Goal: Task Accomplishment & Management: Manage account settings

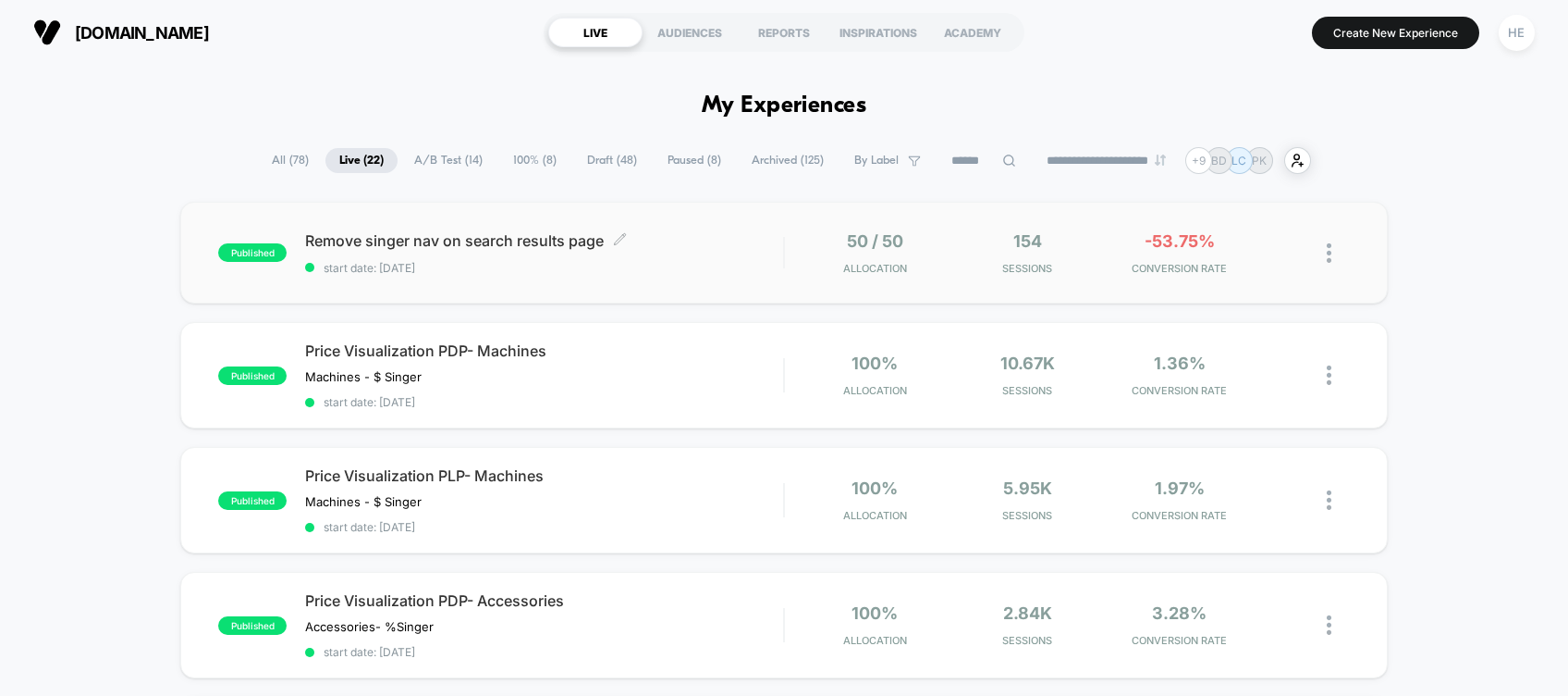
click at [684, 256] on div "Remove singer nav on search results page Click to edit experience details Click…" at bounding box center [544, 252] width 478 height 44
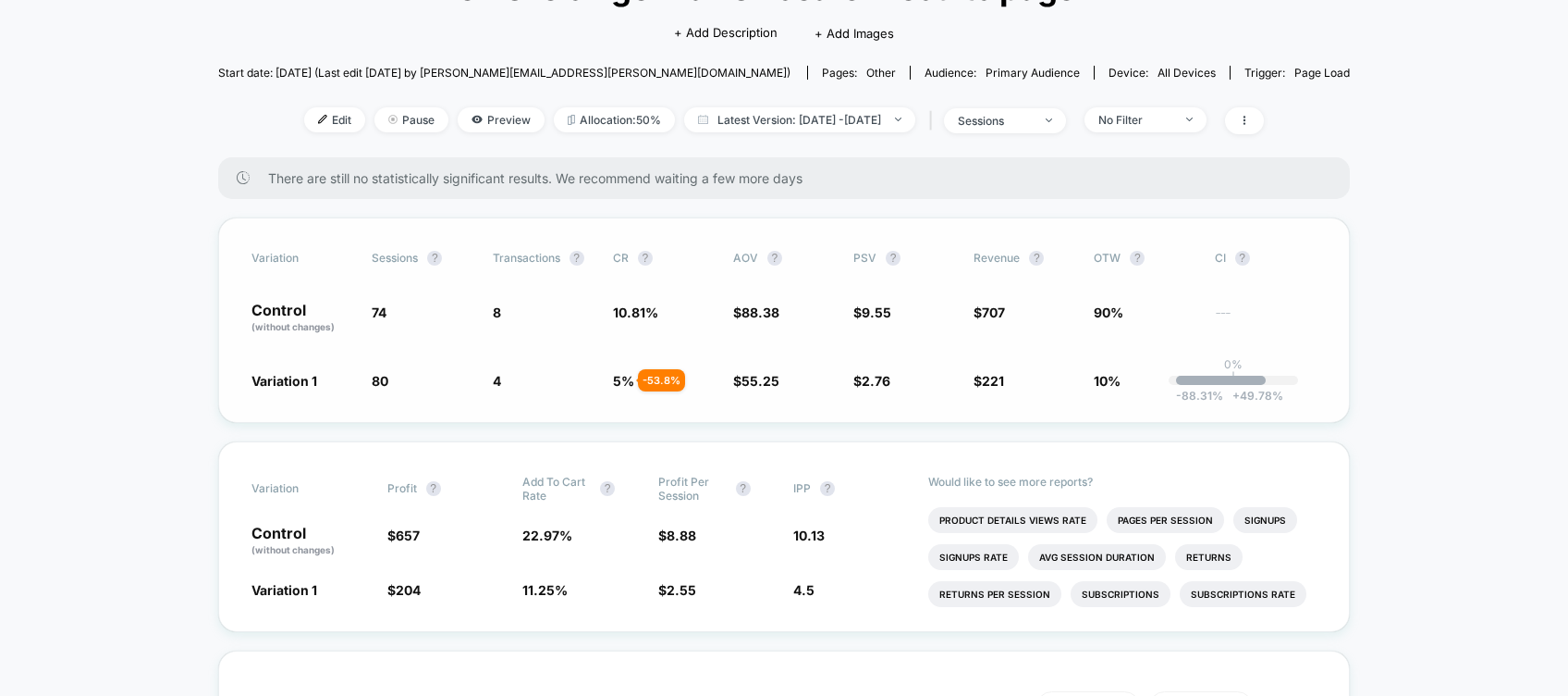
scroll to position [108, 0]
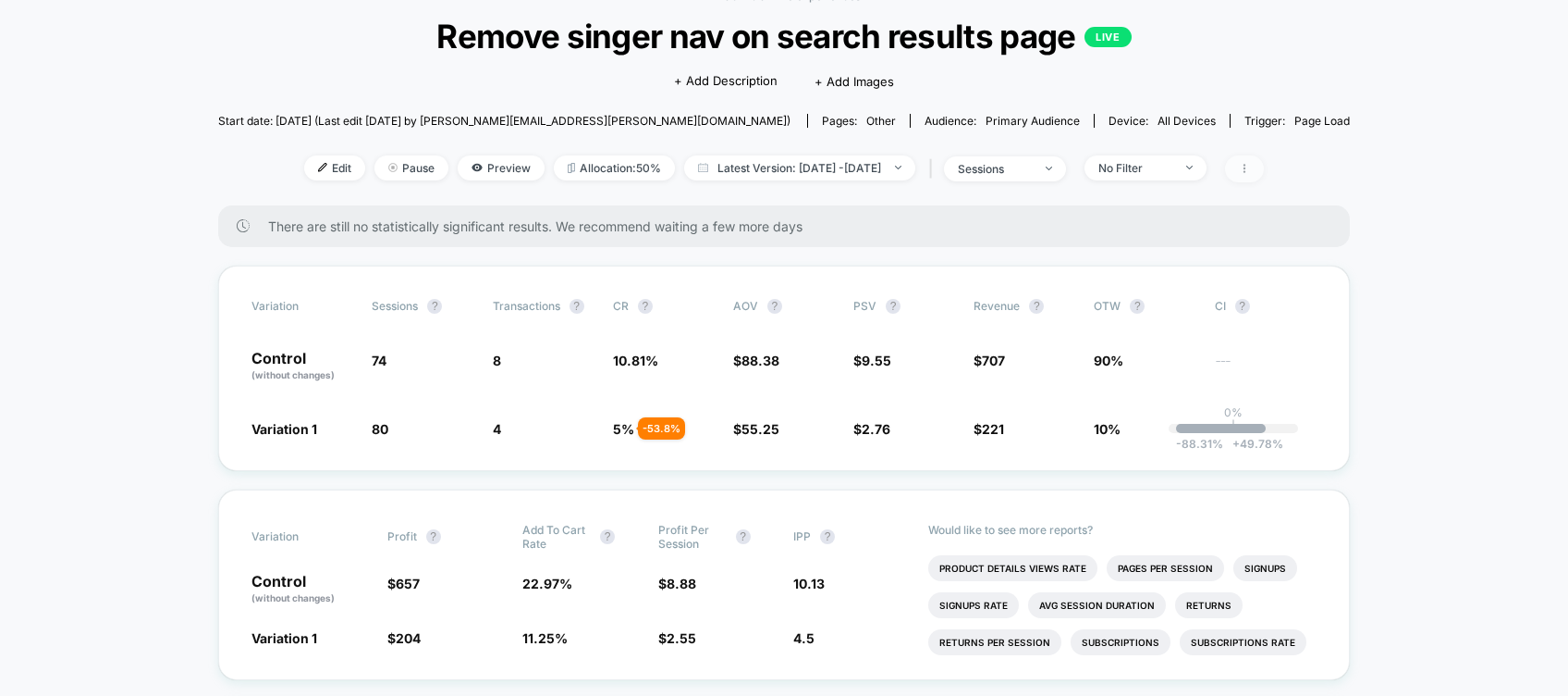
click at [1250, 169] on icon at bounding box center [1244, 168] width 11 height 11
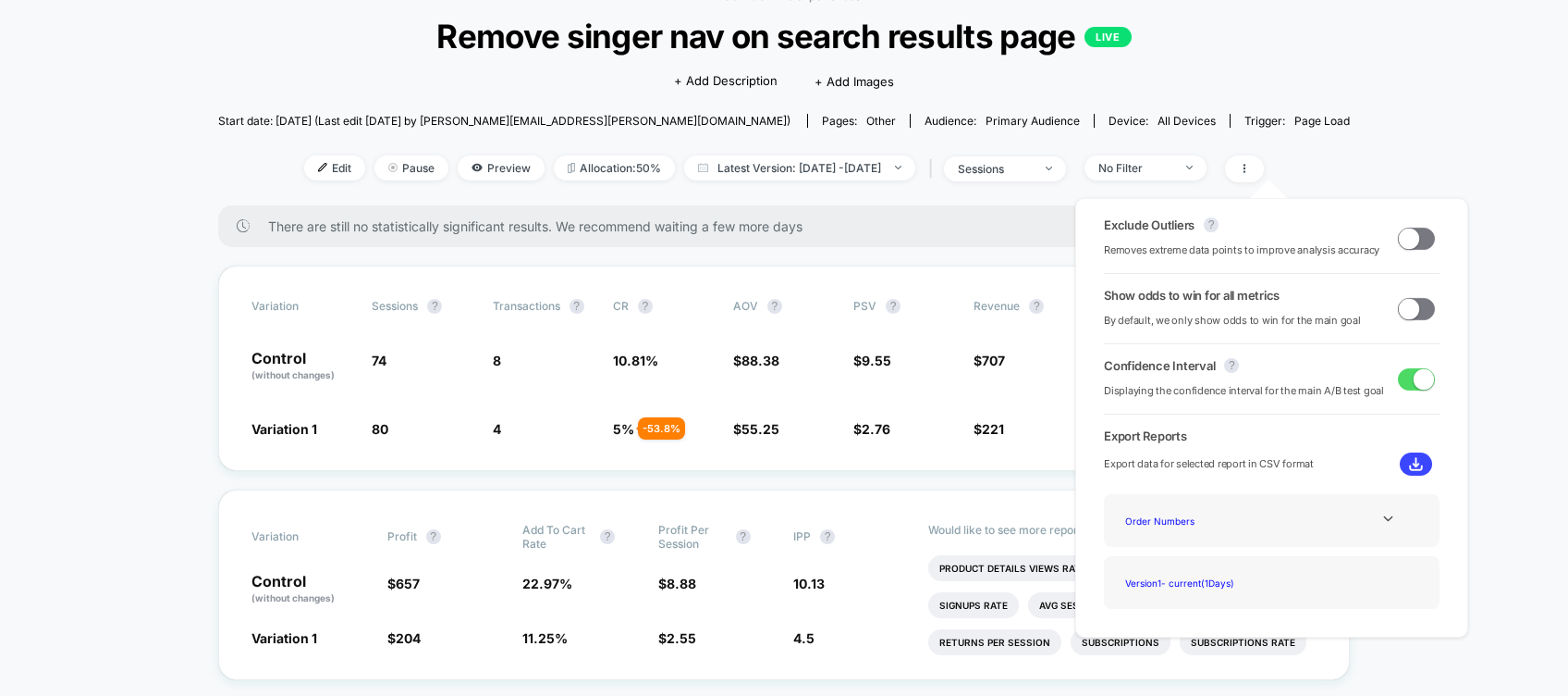
click at [1417, 239] on span at bounding box center [1417, 238] width 37 height 22
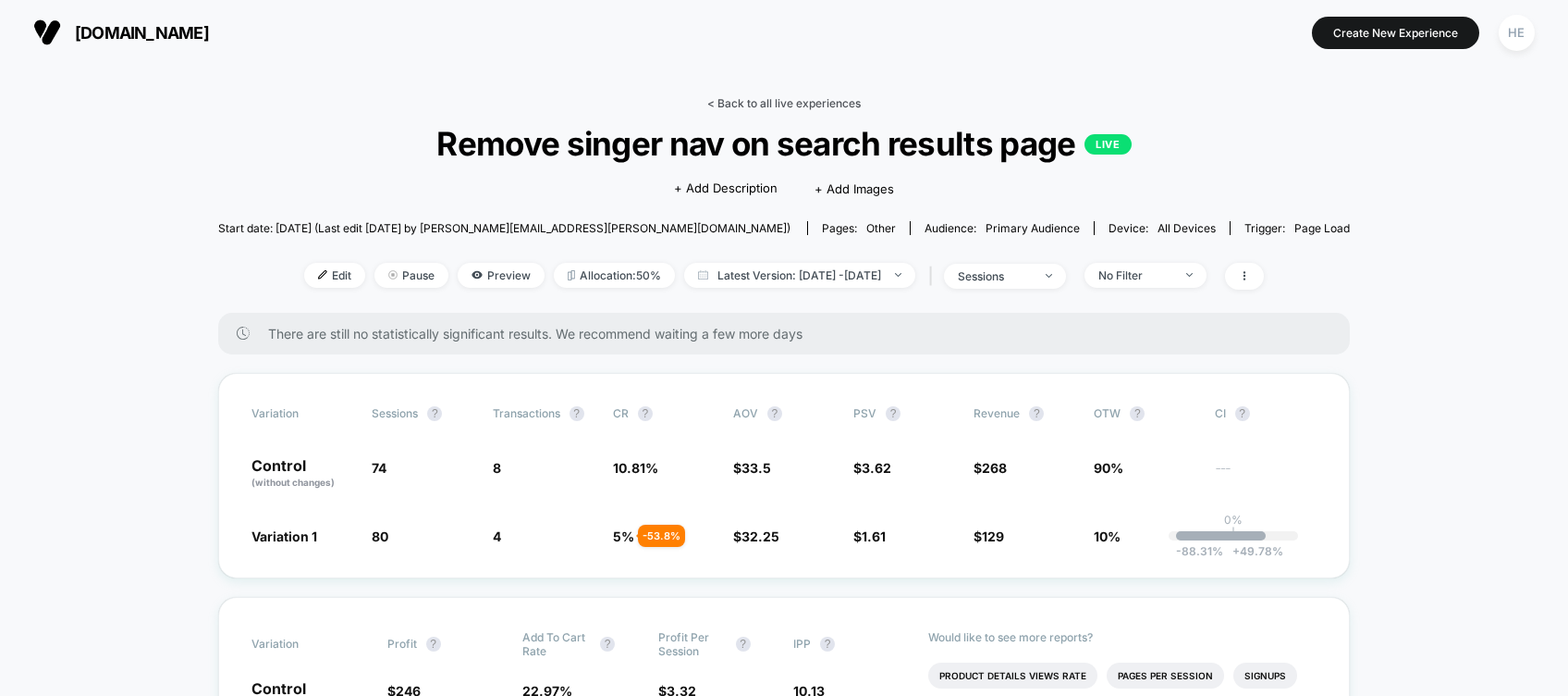
click at [823, 103] on link "< Back to all live experiences" at bounding box center [784, 103] width 153 height 14
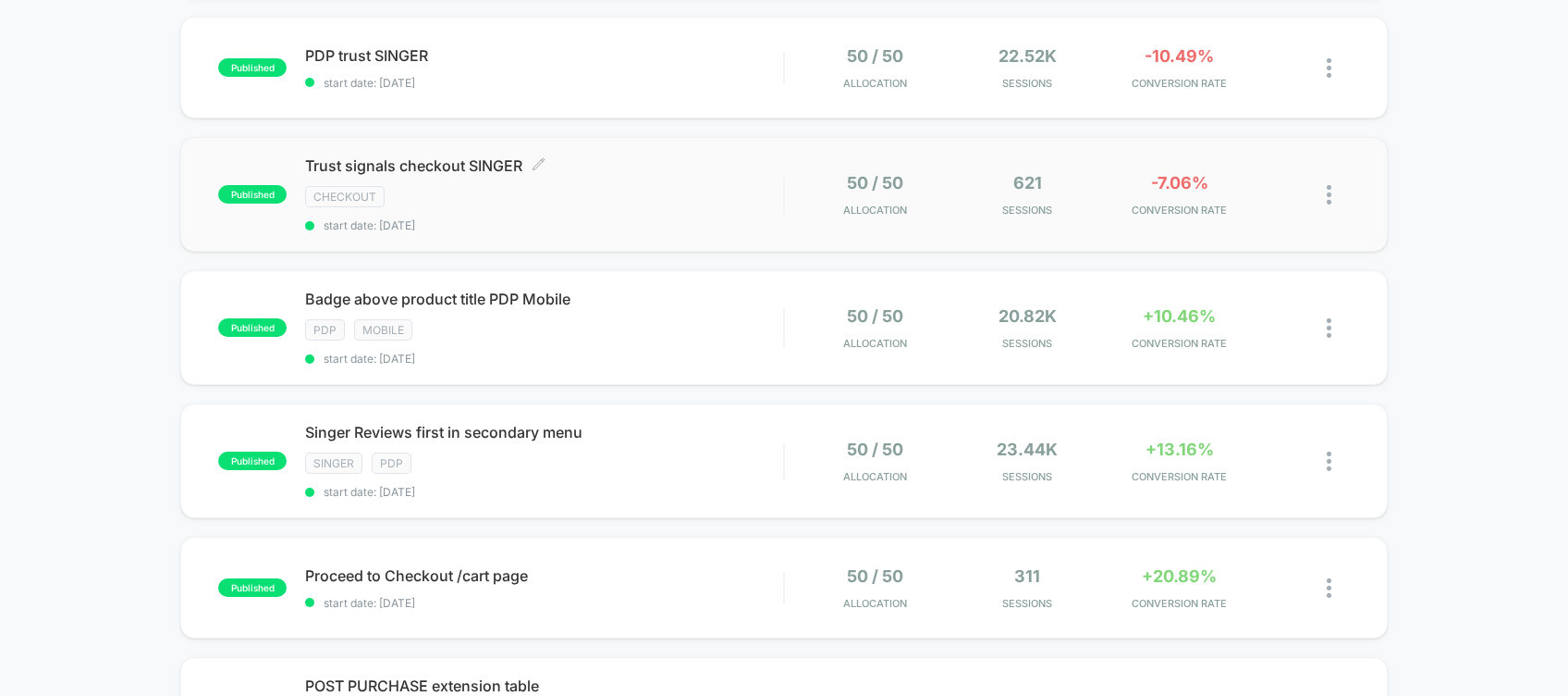
scroll to position [944, 0]
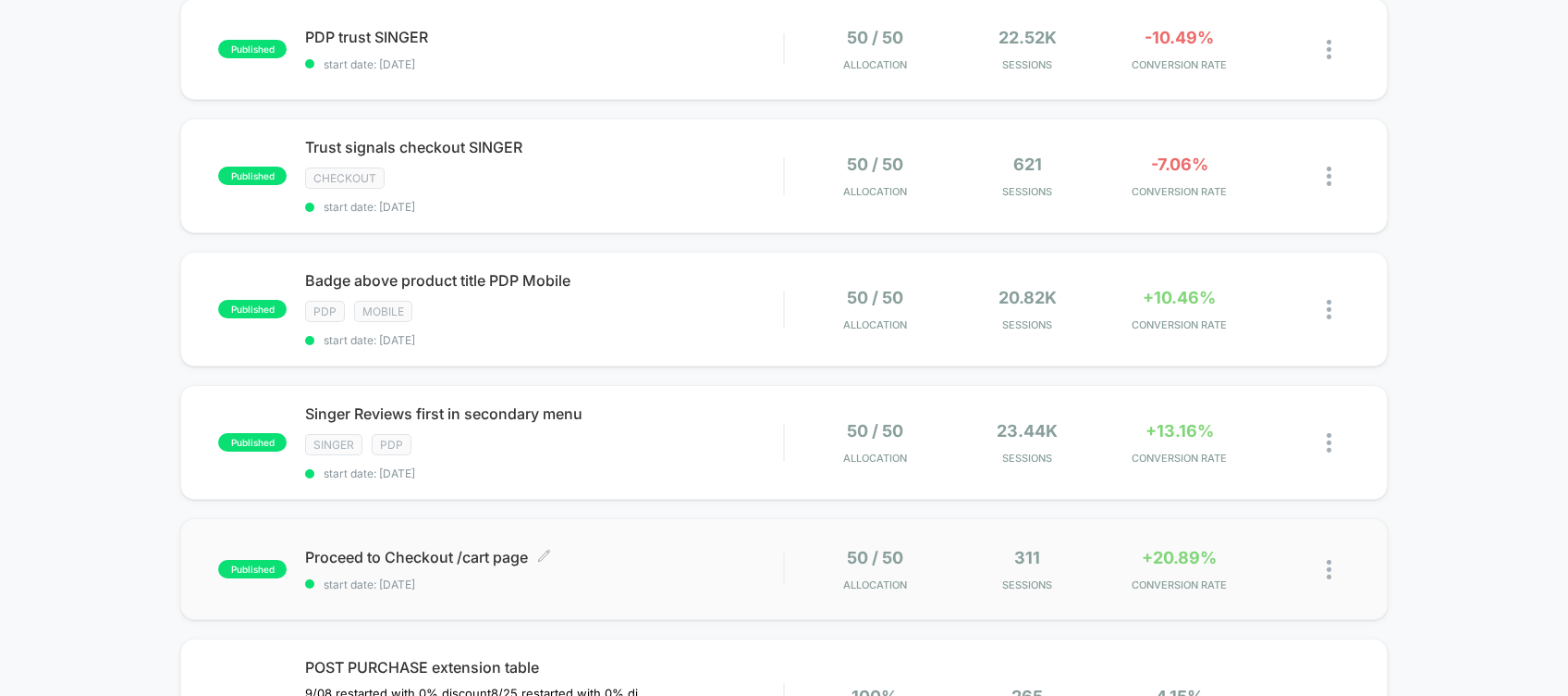
click at [656, 547] on span "Proceed to Checkout /cart page Click to edit experience details" at bounding box center [544, 556] width 478 height 18
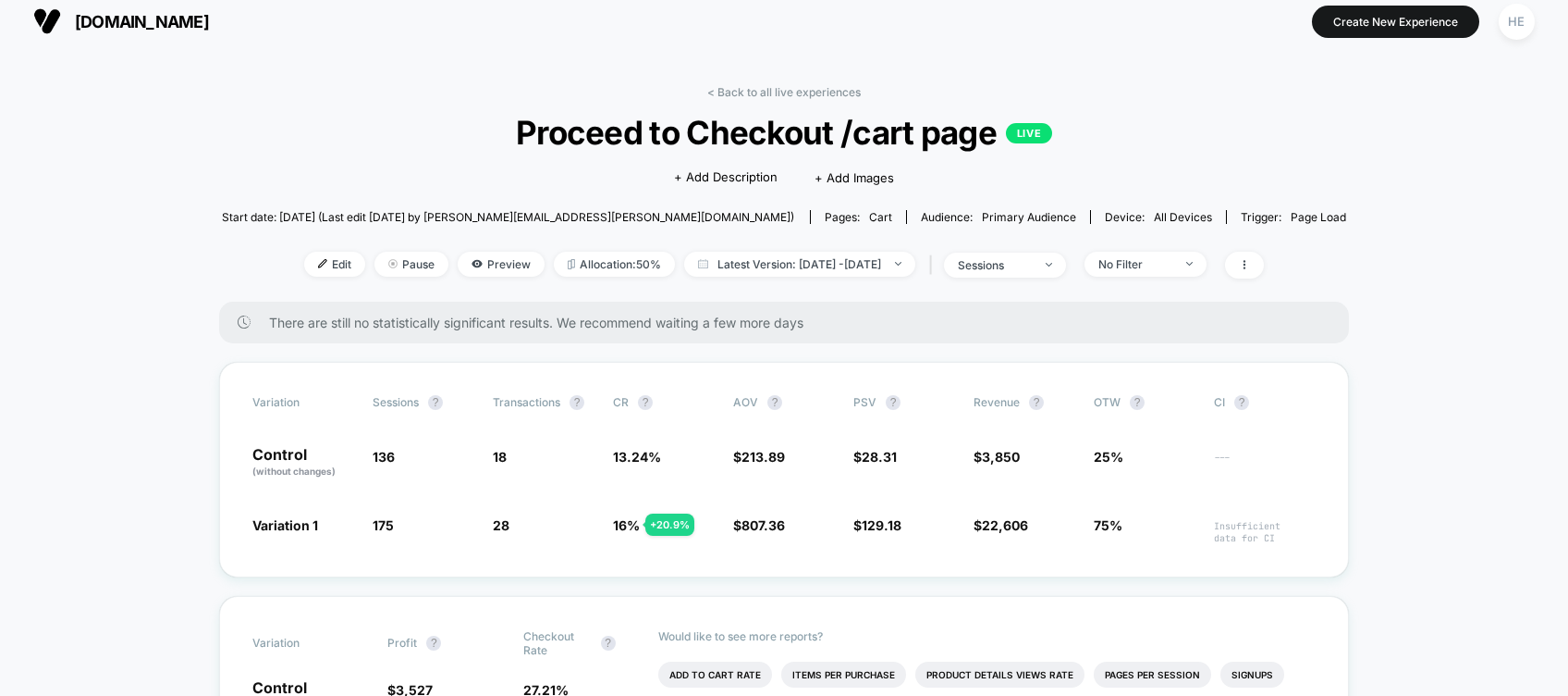
scroll to position [10, 0]
click at [1264, 253] on span at bounding box center [1245, 267] width 39 height 27
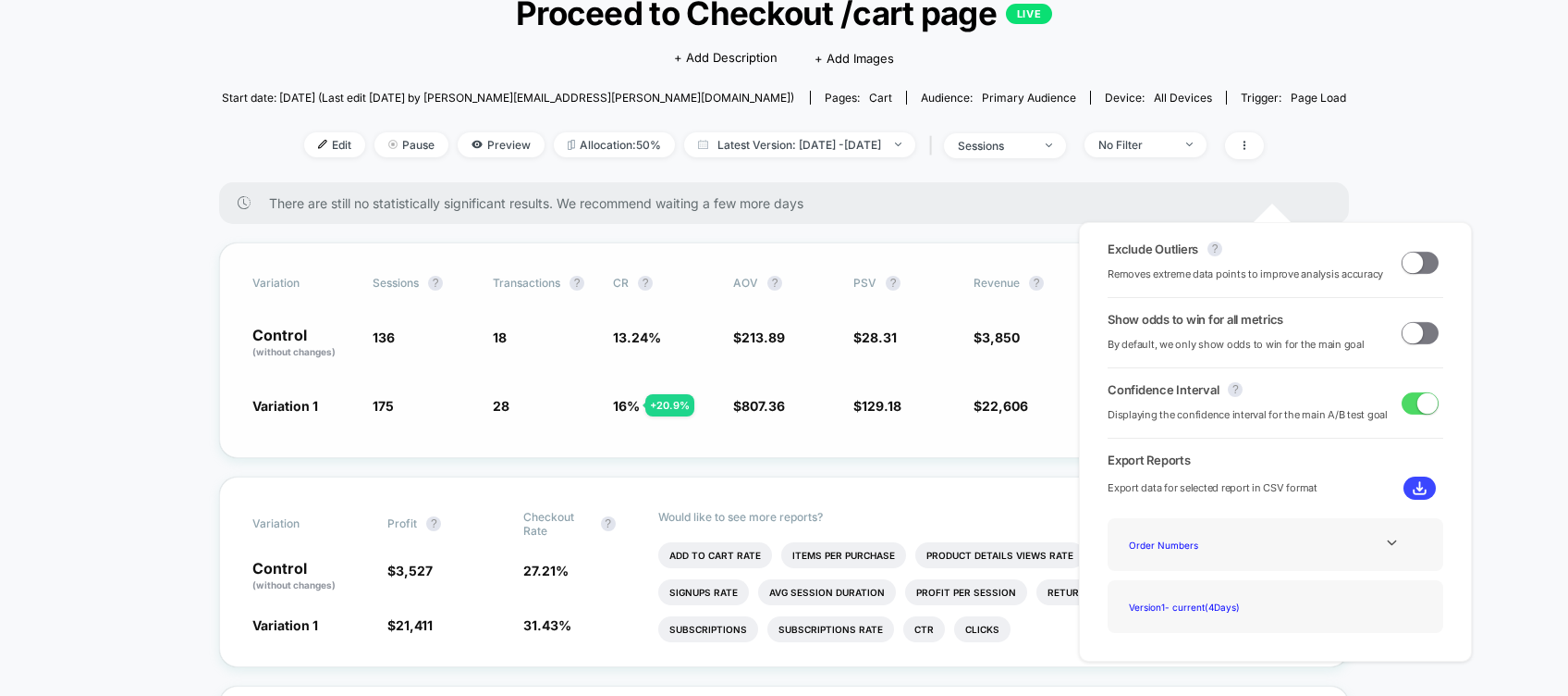
scroll to position [134, 0]
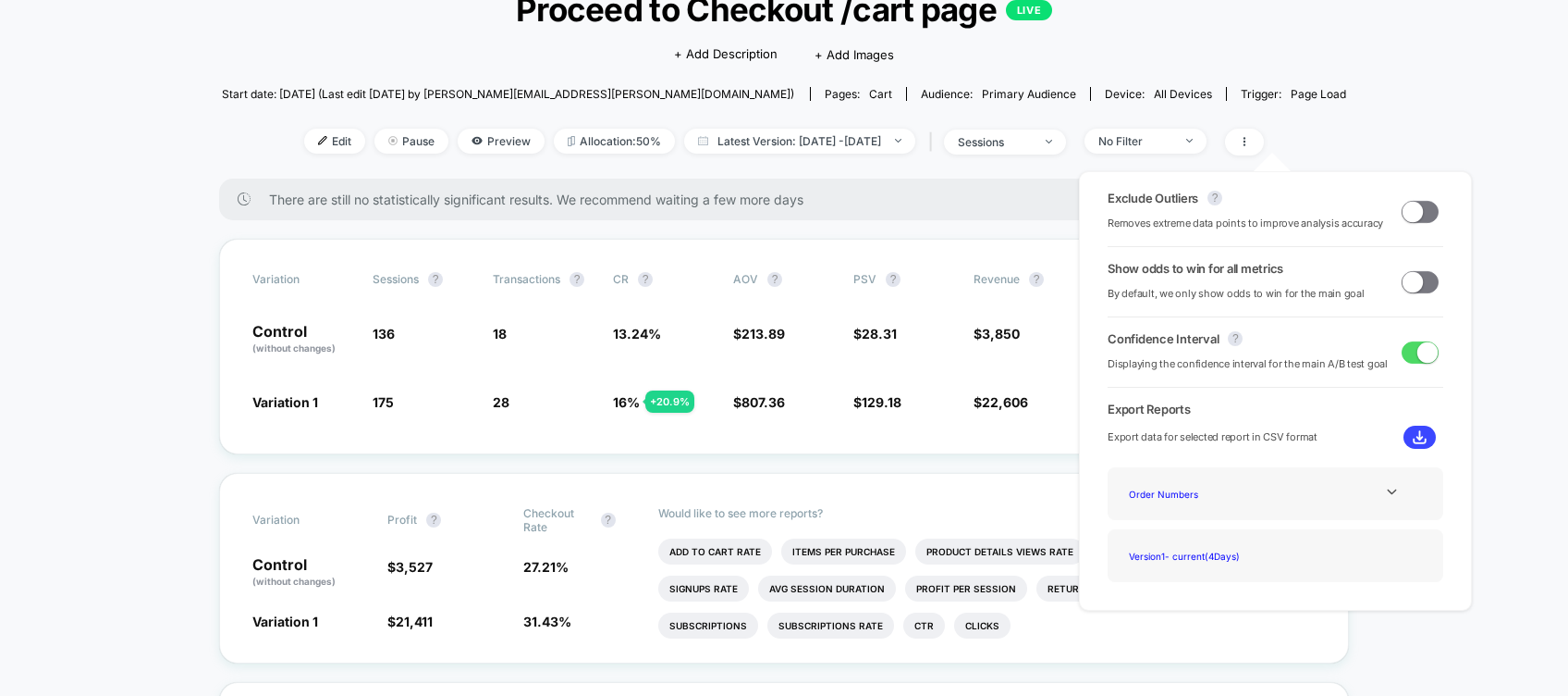
click at [1412, 213] on span at bounding box center [1413, 211] width 20 height 20
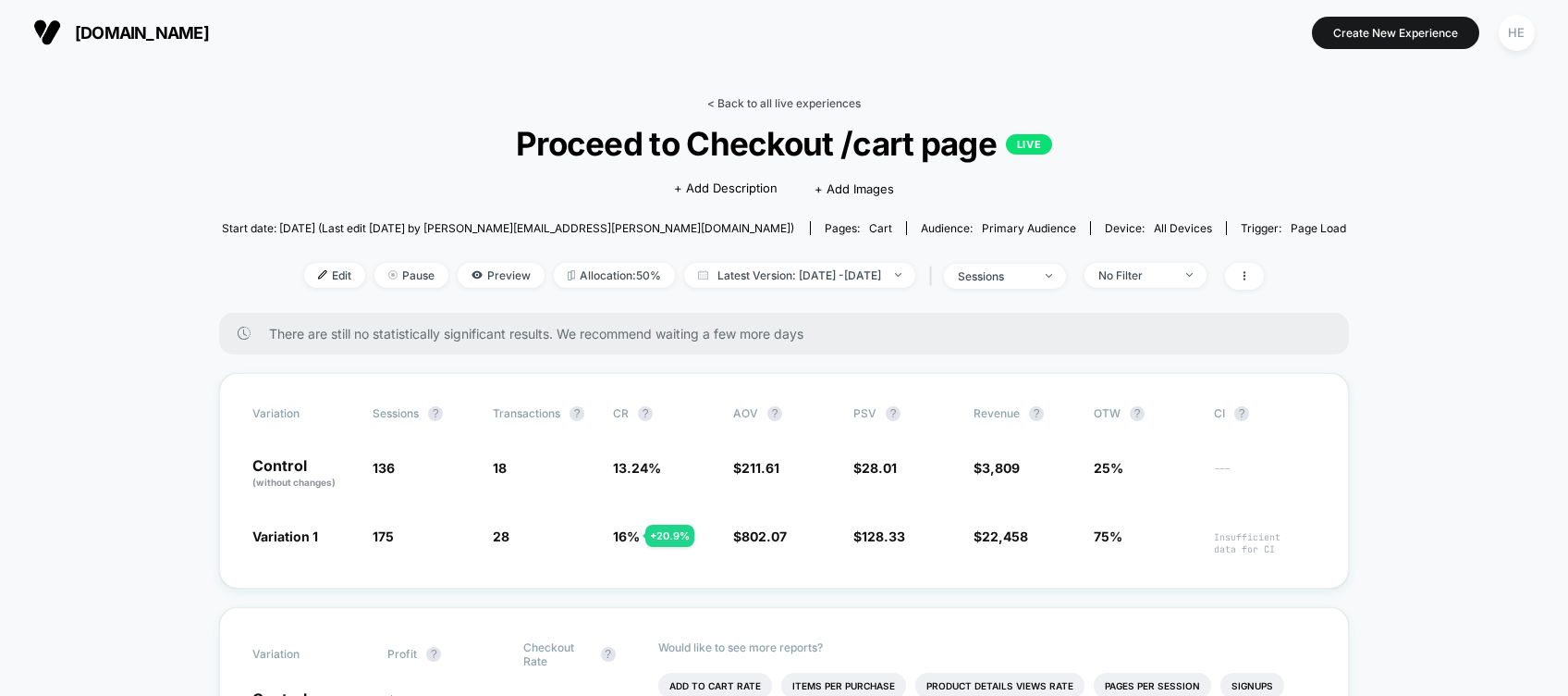
click at [739, 98] on link "< Back to all live experiences" at bounding box center [784, 103] width 153 height 14
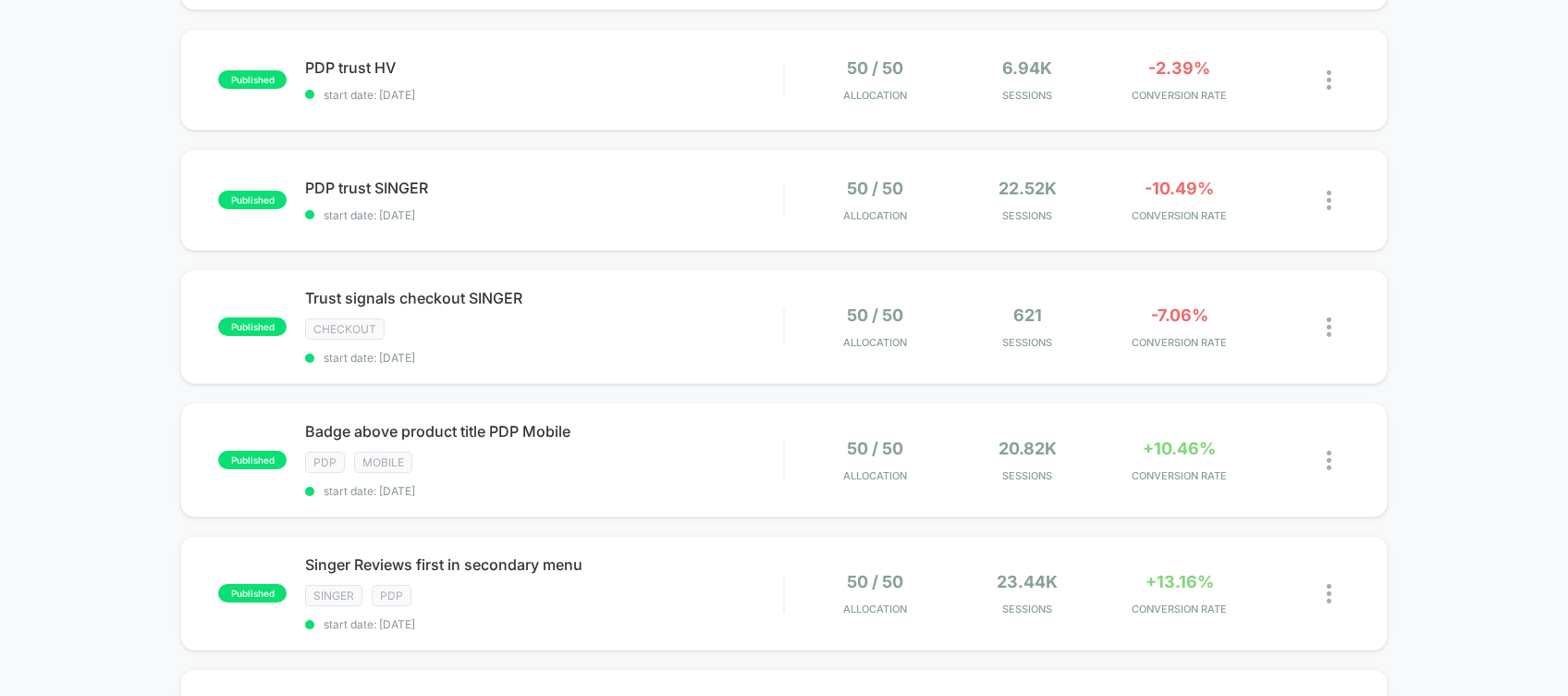
scroll to position [794, 0]
click at [680, 207] on span "start date: [DATE]" at bounding box center [544, 214] width 478 height 14
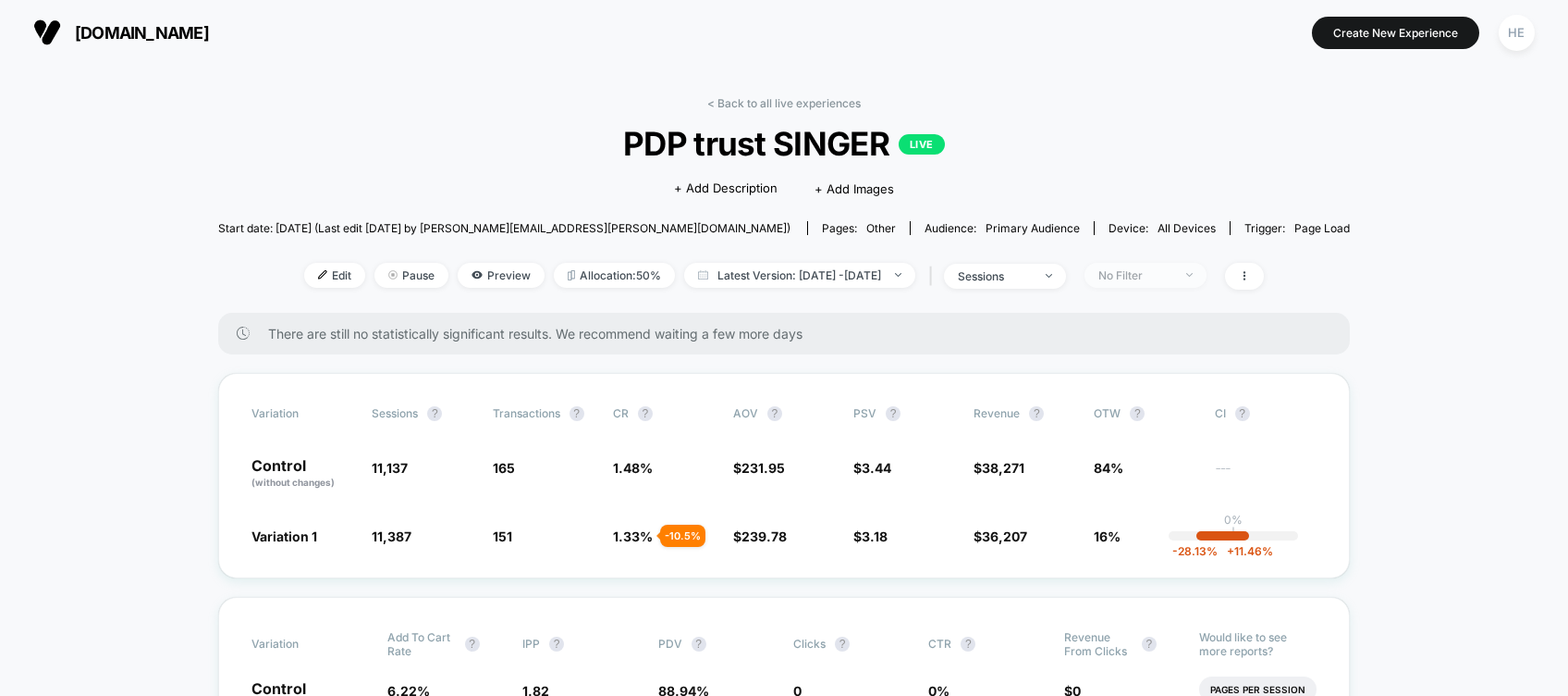
click at [1172, 277] on div "No Filter" at bounding box center [1135, 275] width 74 height 14
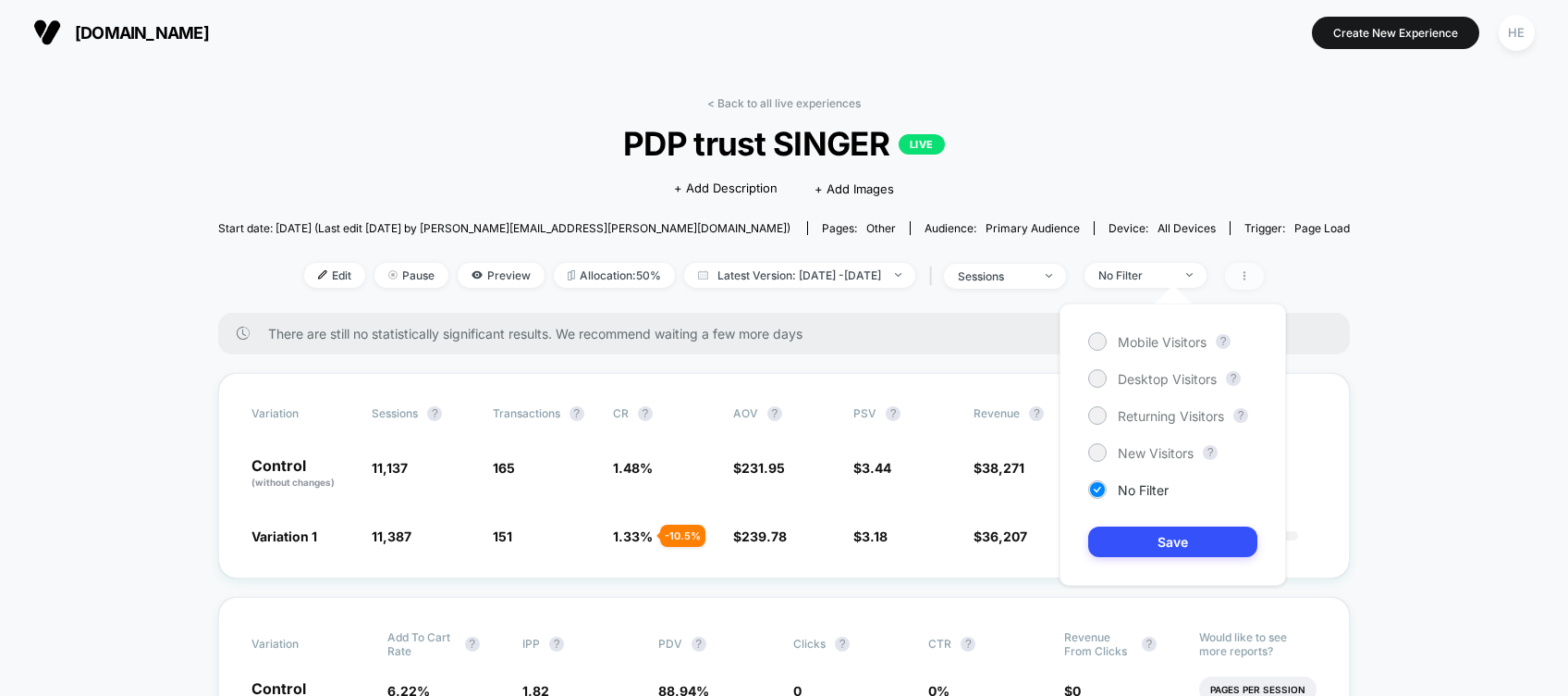
click at [1264, 270] on span at bounding box center [1245, 277] width 39 height 27
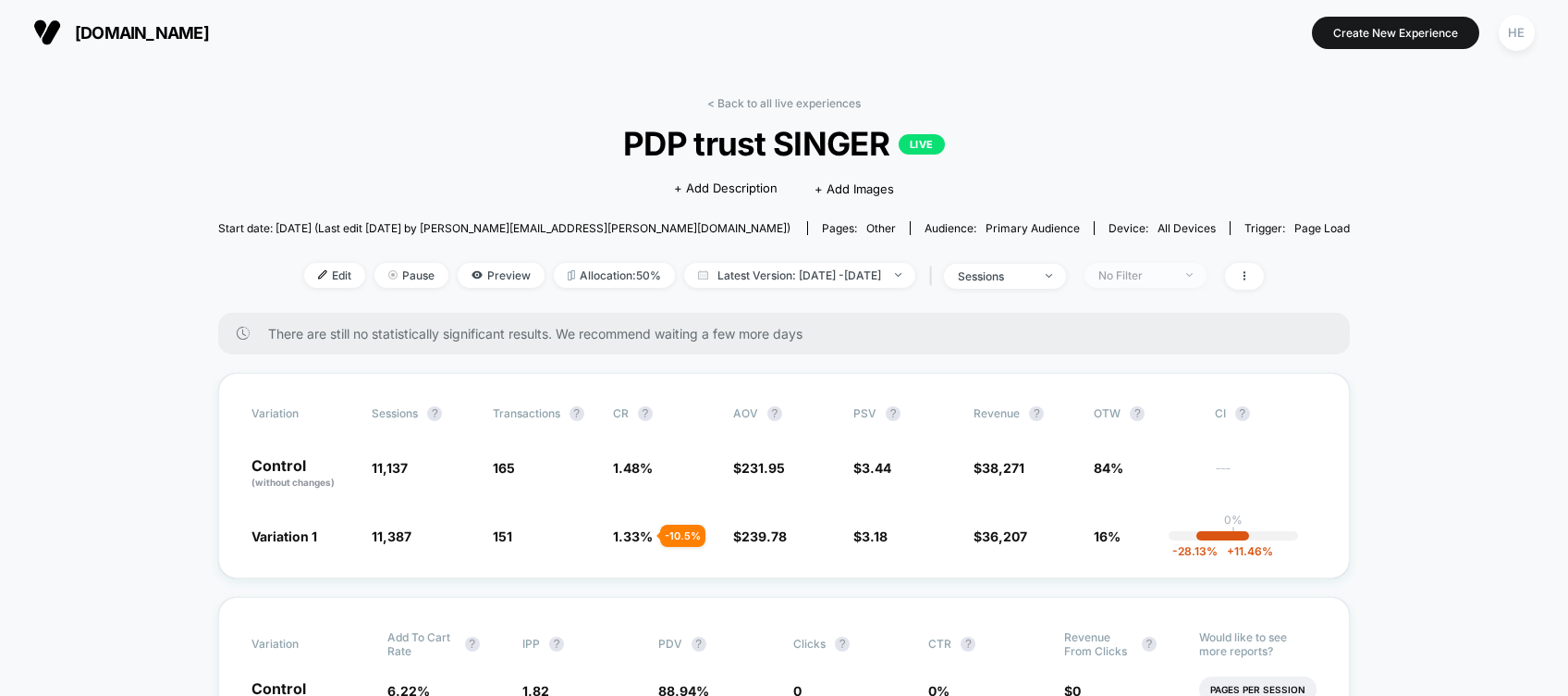
click at [1159, 276] on div "No Filter" at bounding box center [1135, 275] width 74 height 14
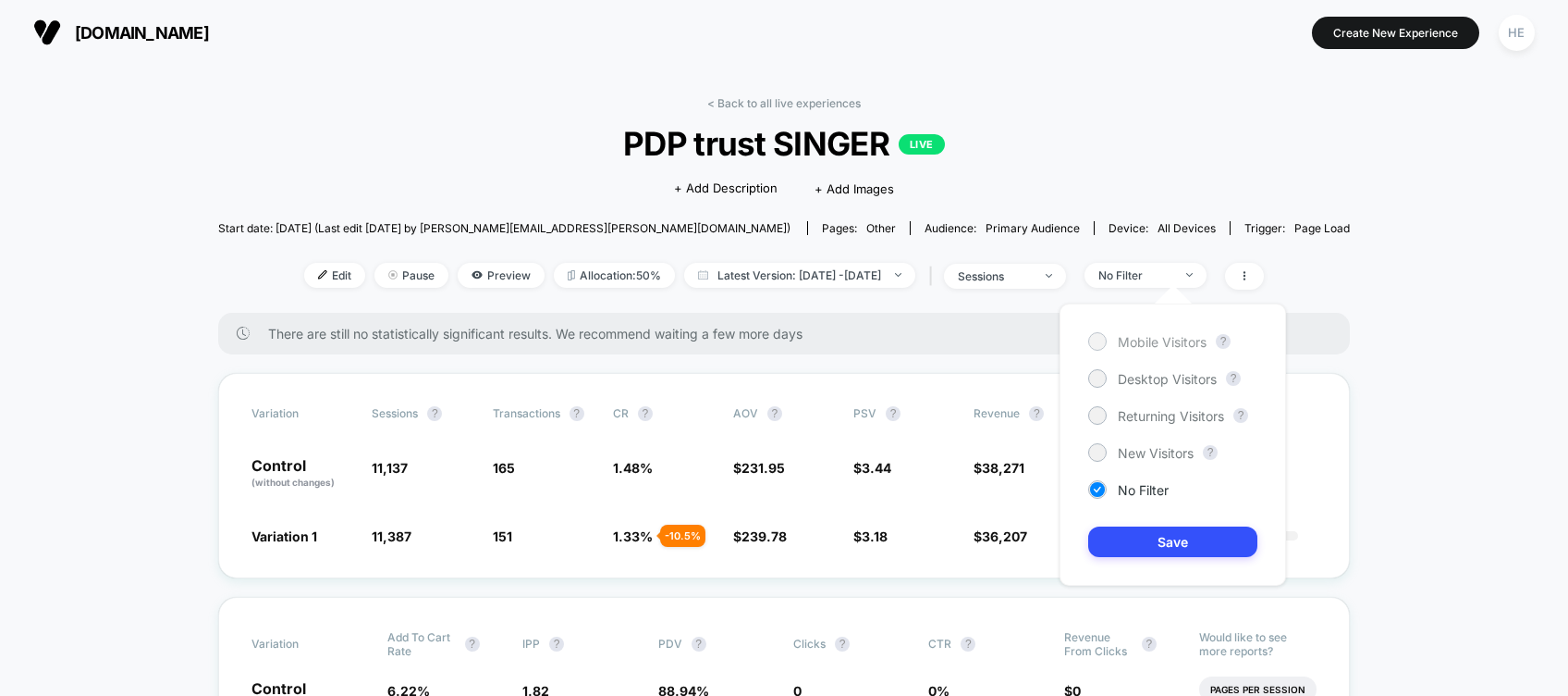
click at [1122, 341] on span "Mobile Visitors" at bounding box center [1161, 342] width 88 height 16
click at [1142, 536] on button "Save" at bounding box center [1173, 541] width 169 height 30
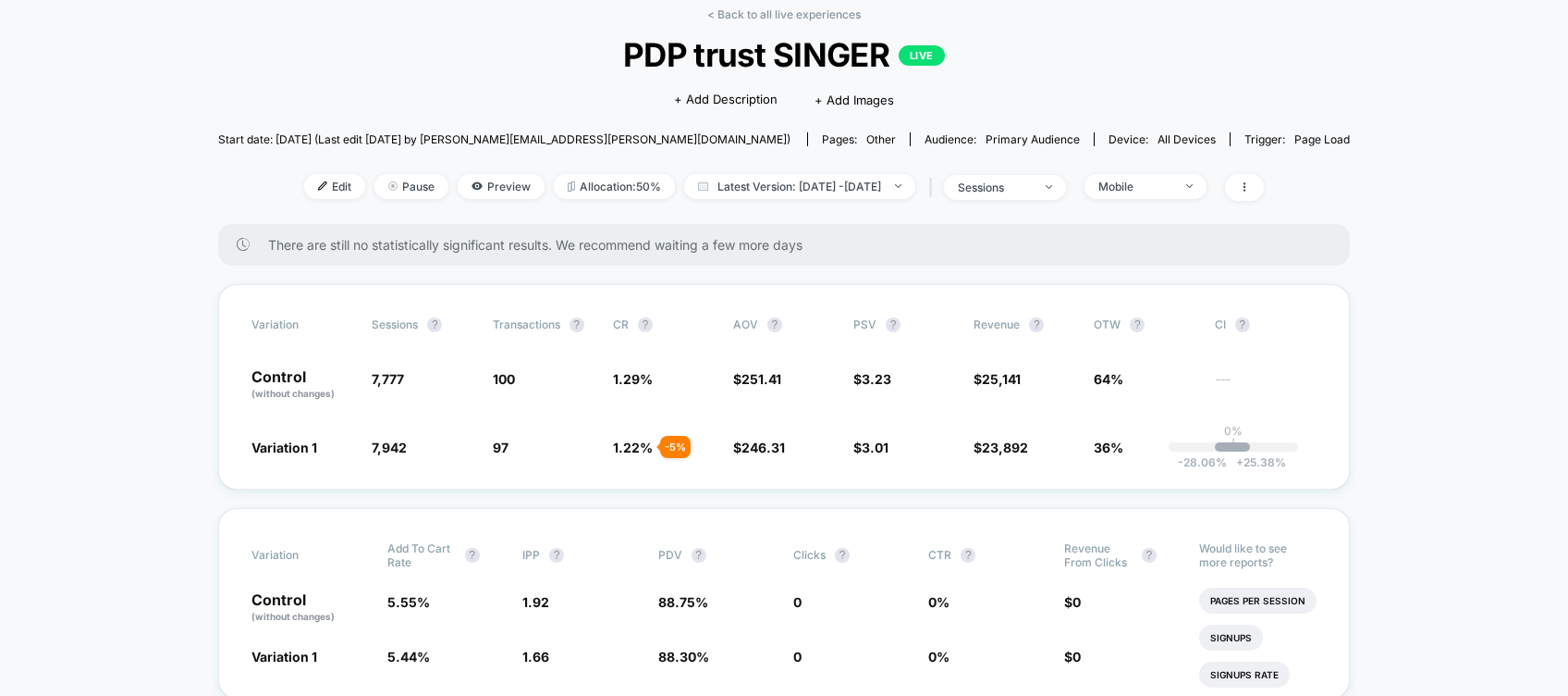
scroll to position [79, 0]
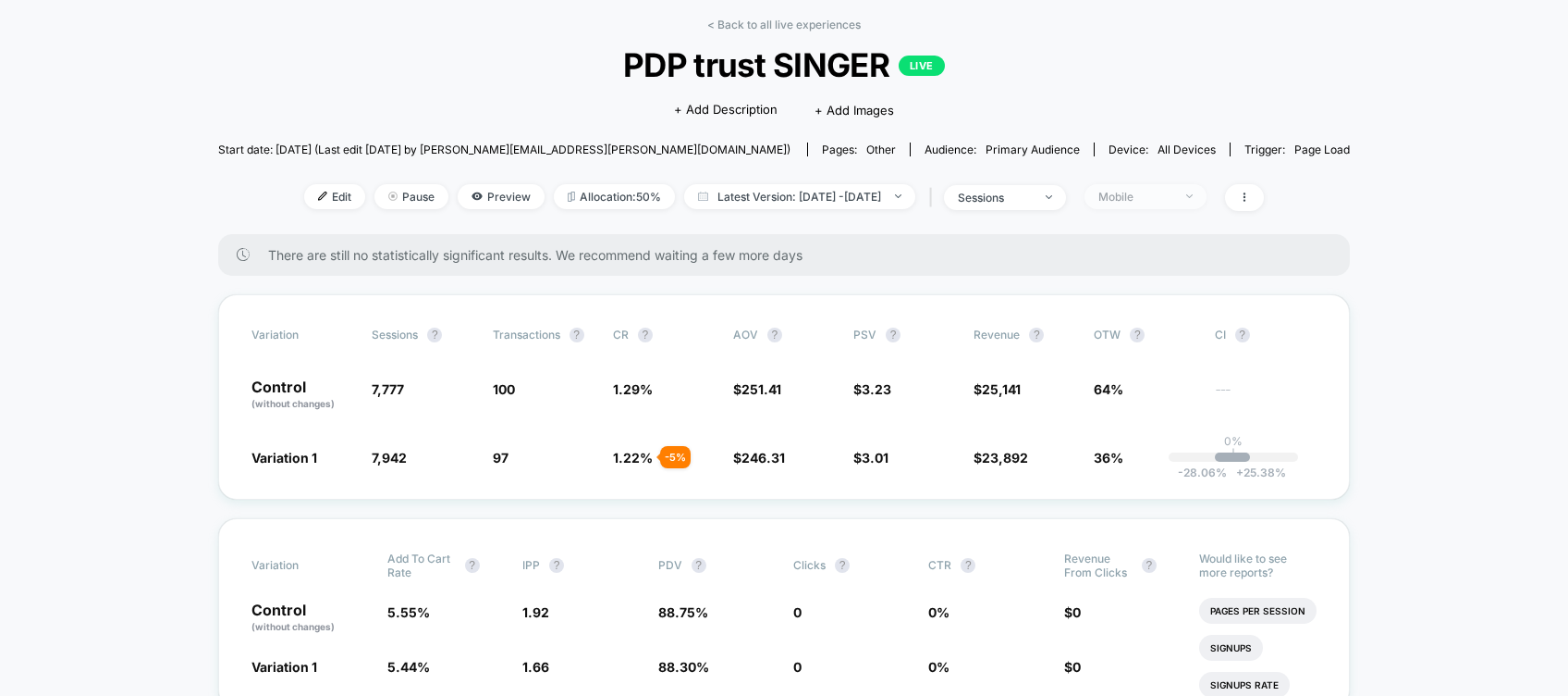
click at [1171, 192] on div "Mobile" at bounding box center [1135, 196] width 74 height 14
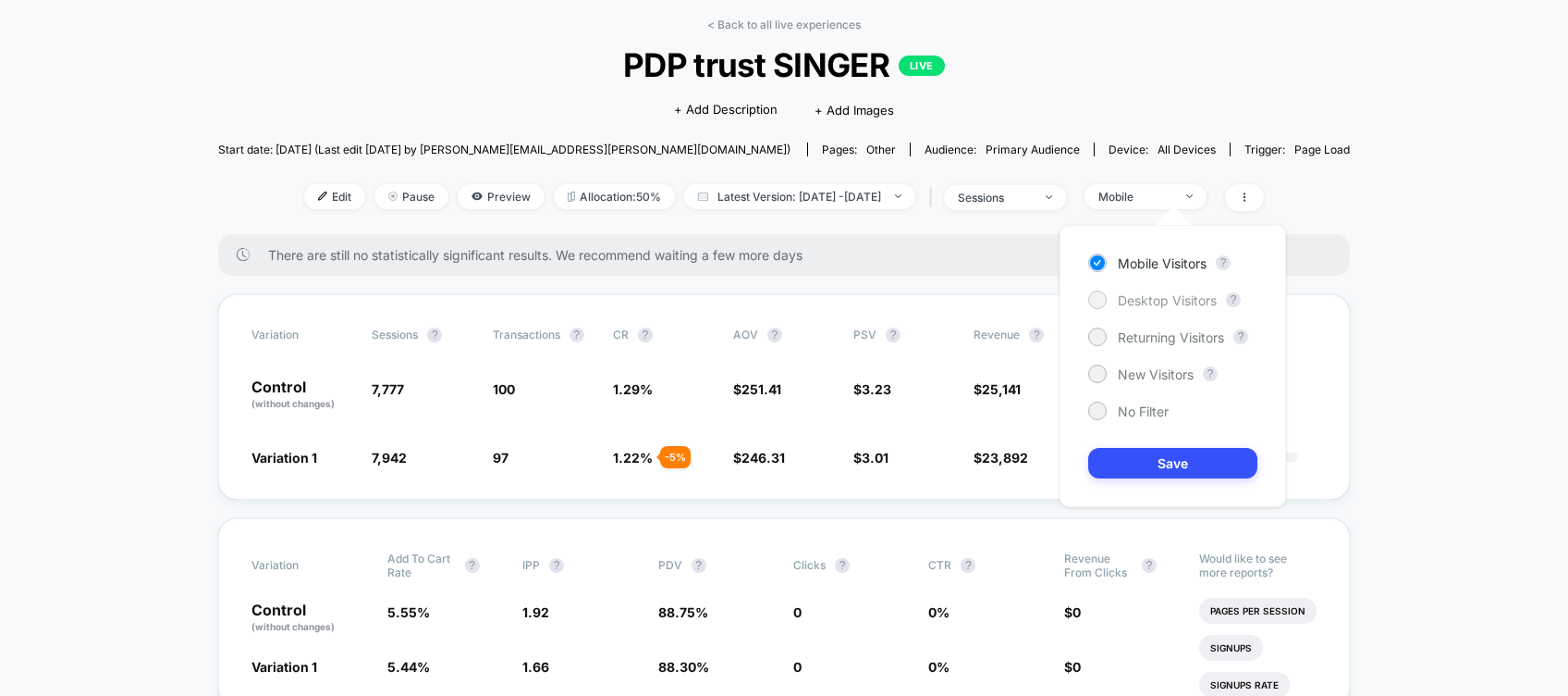
click at [1148, 299] on span "Desktop Visitors" at bounding box center [1167, 300] width 99 height 16
click at [1154, 467] on button "Save" at bounding box center [1173, 462] width 169 height 30
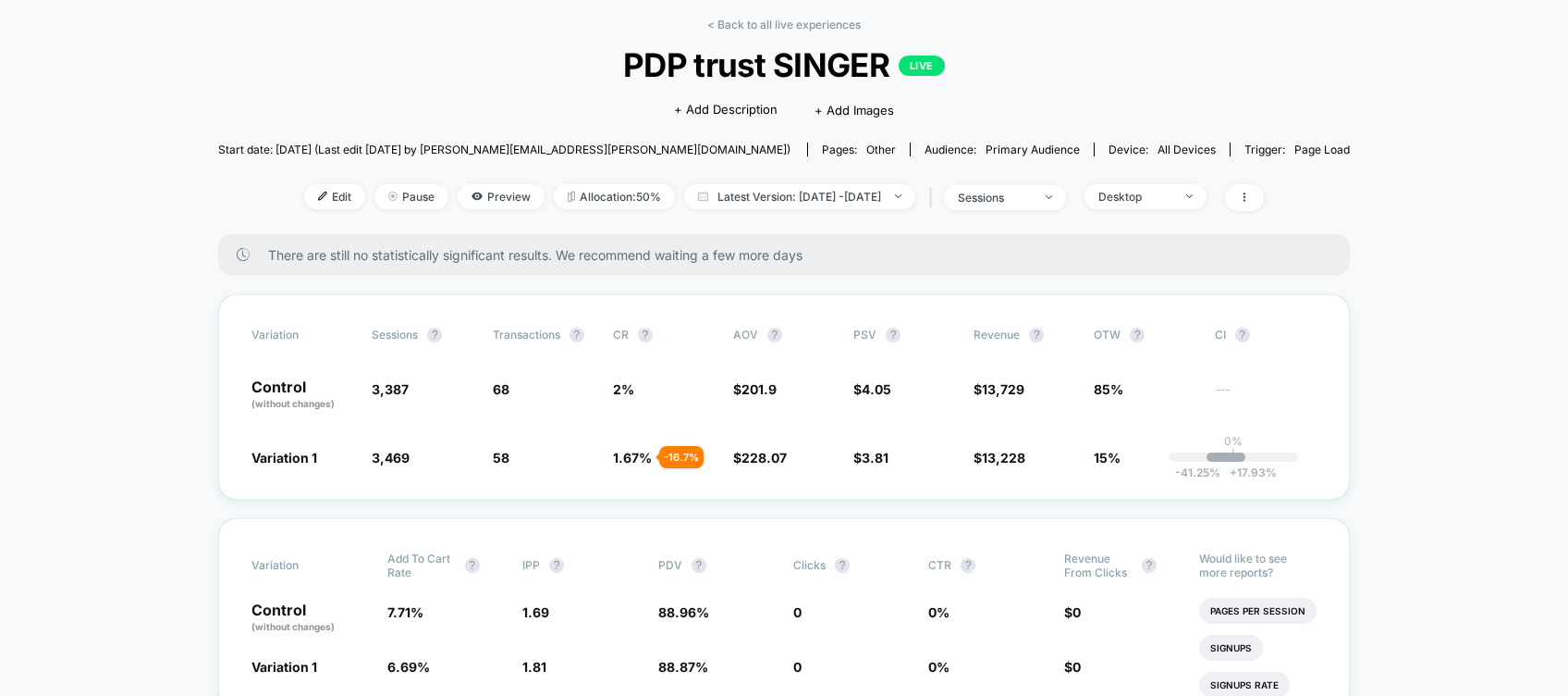
click at [736, 29] on div "< Back to all live experiences PDP trust SINGER LIVE Click to edit experience d…" at bounding box center [784, 125] width 1132 height 216
click at [763, 17] on link "< Back to all live experiences" at bounding box center [784, 24] width 153 height 14
